Goal: Find specific page/section: Find specific page/section

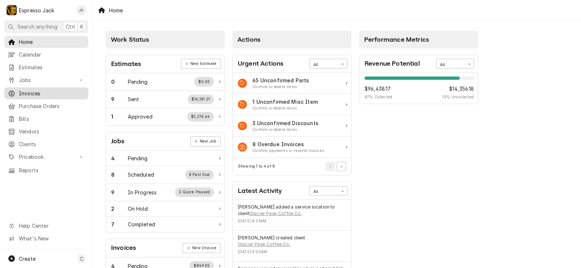
click at [24, 86] on div "Home Calendar Estimates Jobs Jobs Job Series Invoices Purchase Orders Bills Ven…" at bounding box center [46, 106] width 93 height 140
click at [22, 92] on span "Invoices" at bounding box center [52, 94] width 66 height 8
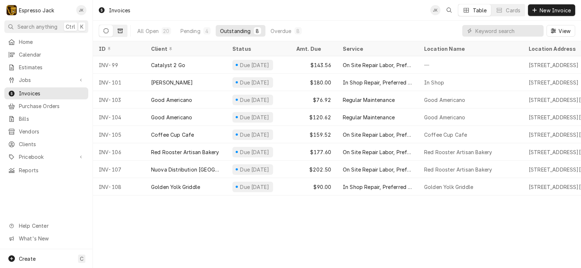
click at [118, 31] on icon "Dynamic Content Wrapper" at bounding box center [120, 31] width 5 height 4
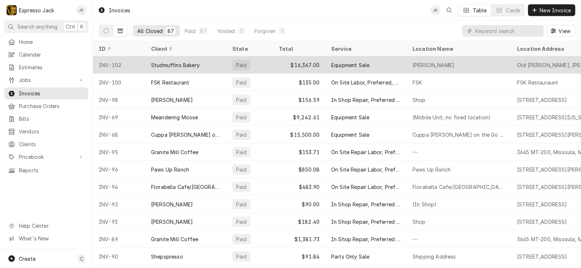
click at [185, 66] on div "Studmuffins Bakery" at bounding box center [175, 65] width 49 height 8
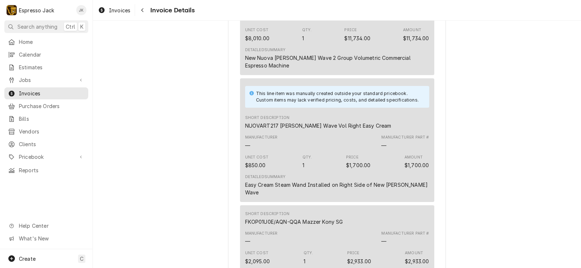
scroll to position [522, 0]
